Goal: Find specific page/section: Find specific page/section

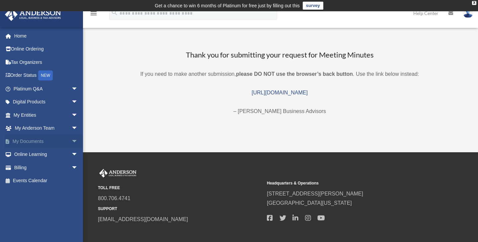
click at [71, 138] on span "arrow_drop_down" at bounding box center [77, 141] width 13 height 14
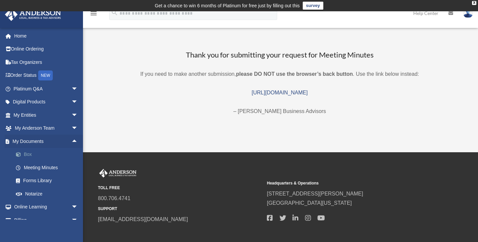
click at [26, 151] on link "Box" at bounding box center [48, 154] width 79 height 13
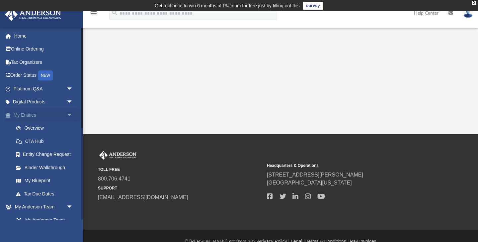
click at [69, 113] on span "arrow_drop_down" at bounding box center [72, 115] width 13 height 14
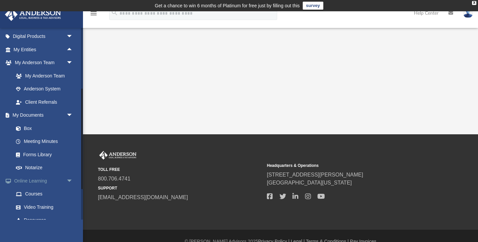
scroll to position [65, 0]
click at [28, 125] on link "Box" at bounding box center [46, 128] width 74 height 13
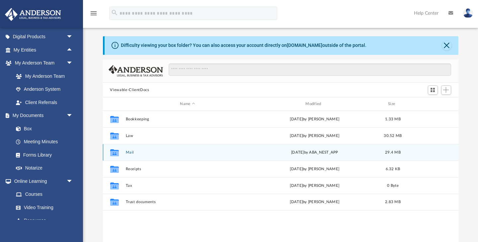
scroll to position [16, 0]
click at [130, 151] on button "Mail" at bounding box center [187, 151] width 124 height 4
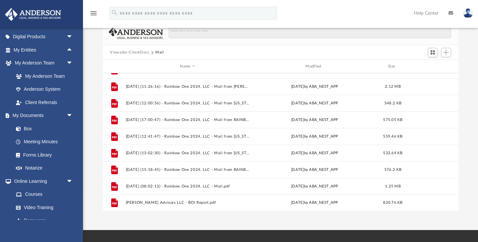
scroll to position [56, 0]
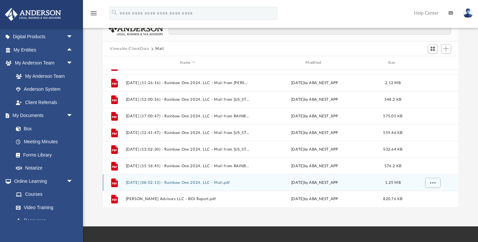
click at [171, 181] on button "2025.09.02 (08:02:13) - Rainbow One 2024, LLC - Mail.pdf" at bounding box center [187, 182] width 124 height 4
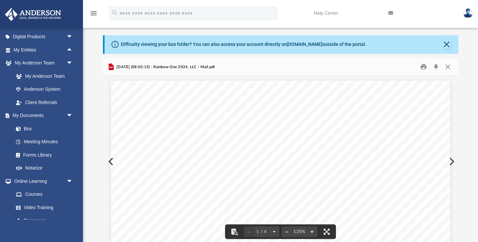
scroll to position [12, 0]
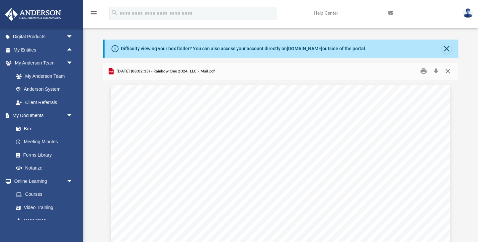
click at [446, 70] on button "Close" at bounding box center [448, 71] width 12 height 10
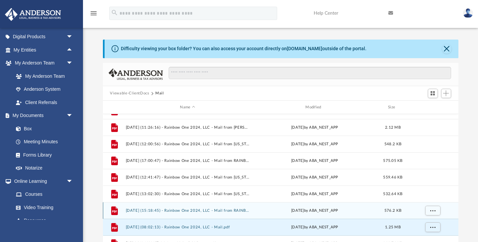
click at [208, 209] on button "2025.08.07 (15:18:45) - Rainbow One 2024, LLC - Mail from RAINBOW ONE 2024, LLC…" at bounding box center [187, 210] width 124 height 4
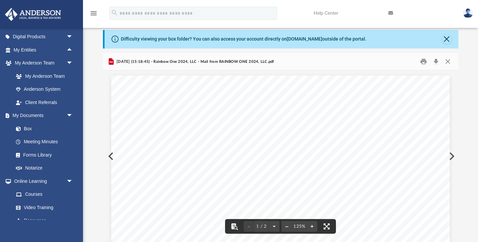
scroll to position [0, 0]
click at [446, 61] on button "Close" at bounding box center [448, 61] width 12 height 10
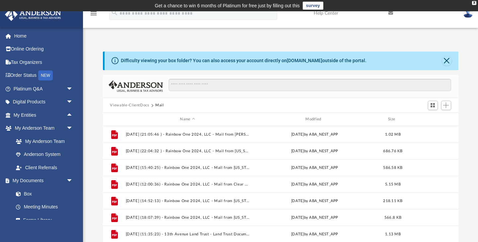
scroll to position [3, 0]
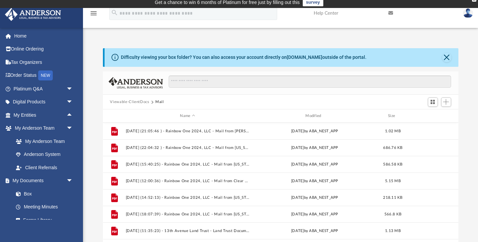
click at [391, 12] on icon at bounding box center [390, 13] width 5 height 5
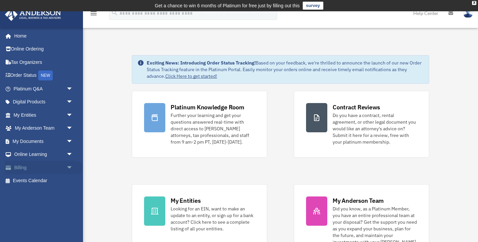
click at [70, 164] on span "arrow_drop_down" at bounding box center [72, 168] width 13 height 14
click at [47, 190] on link "Past Invoices" at bounding box center [46, 193] width 74 height 13
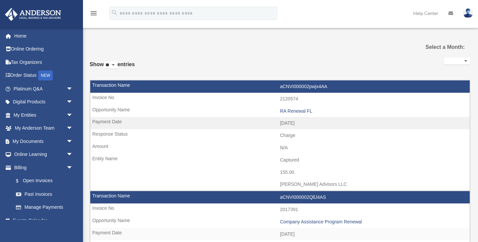
select select
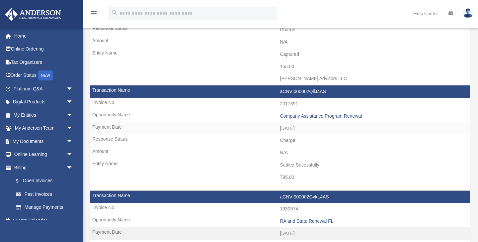
scroll to position [124, 0]
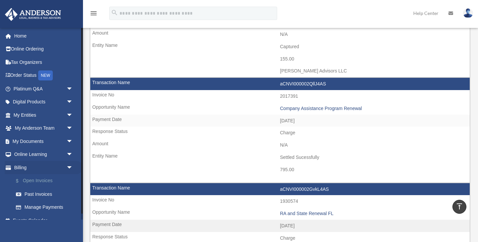
click at [42, 177] on link "$ Open Invoices" at bounding box center [46, 181] width 74 height 14
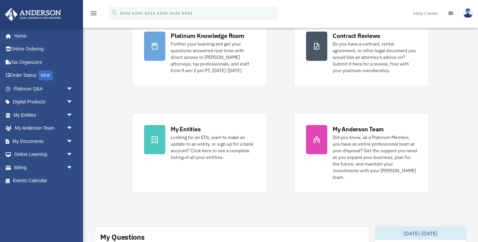
scroll to position [72, 0]
